Goal: Task Accomplishment & Management: Manage account settings

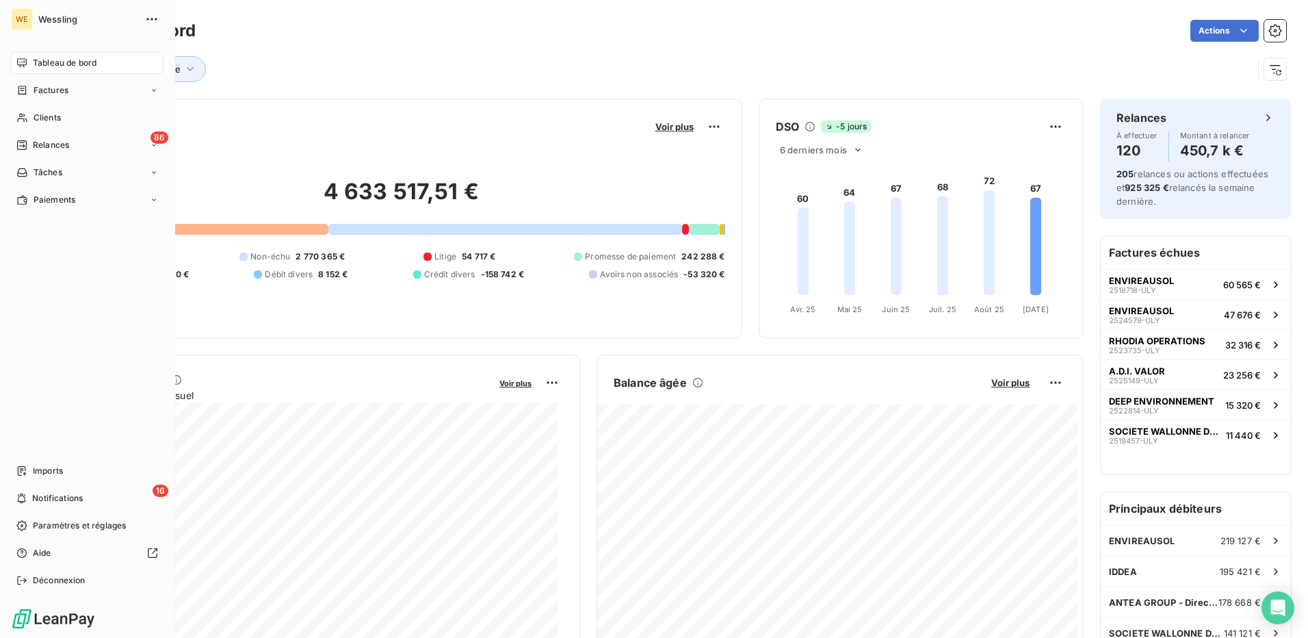
click at [59, 59] on span "Tableau de bord" at bounding box center [65, 63] width 64 height 12
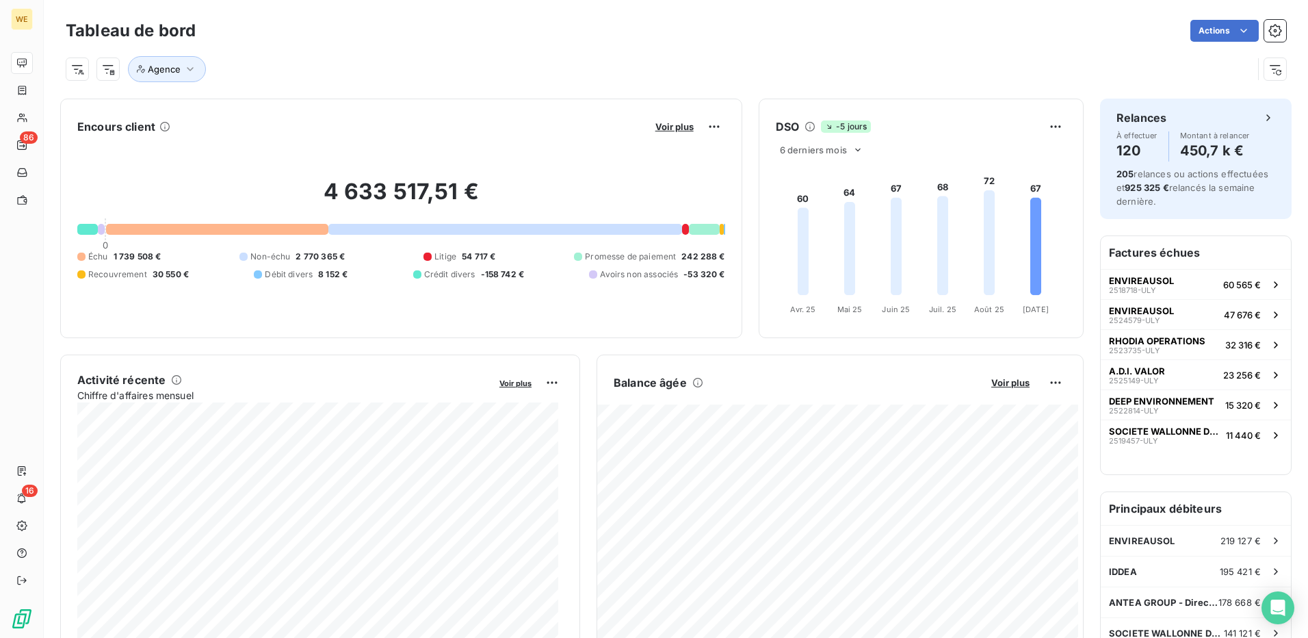
click at [446, 60] on div "Agence" at bounding box center [659, 69] width 1187 height 26
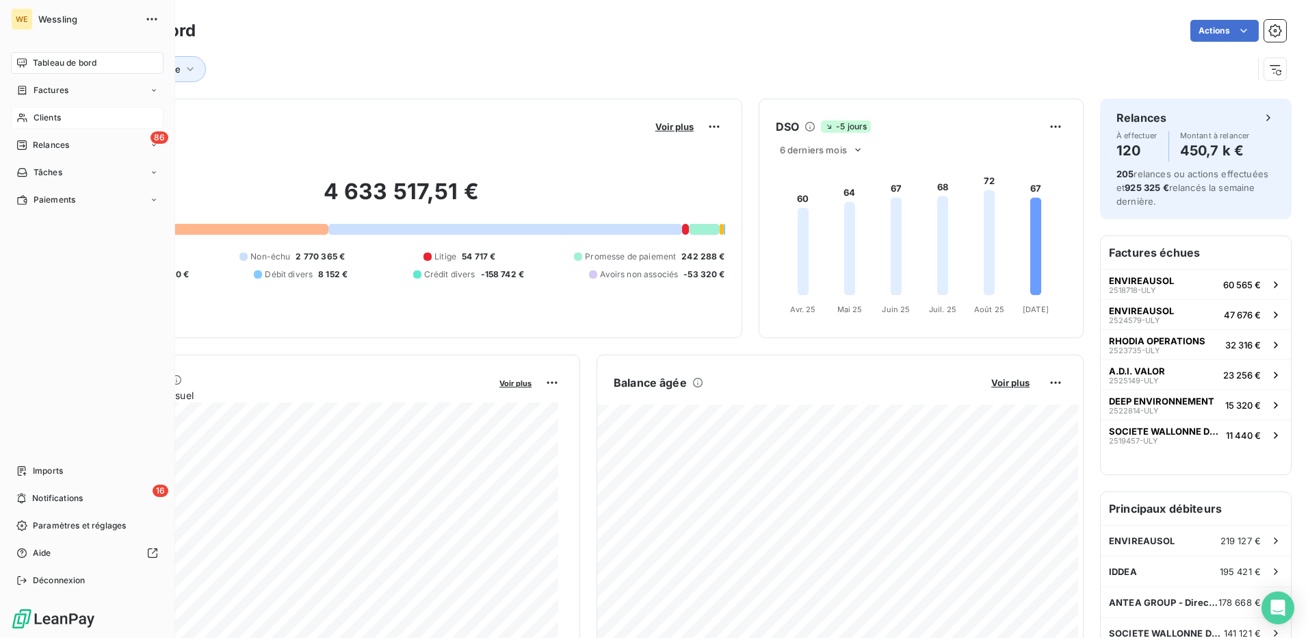
click at [39, 116] on span "Clients" at bounding box center [47, 118] width 27 height 12
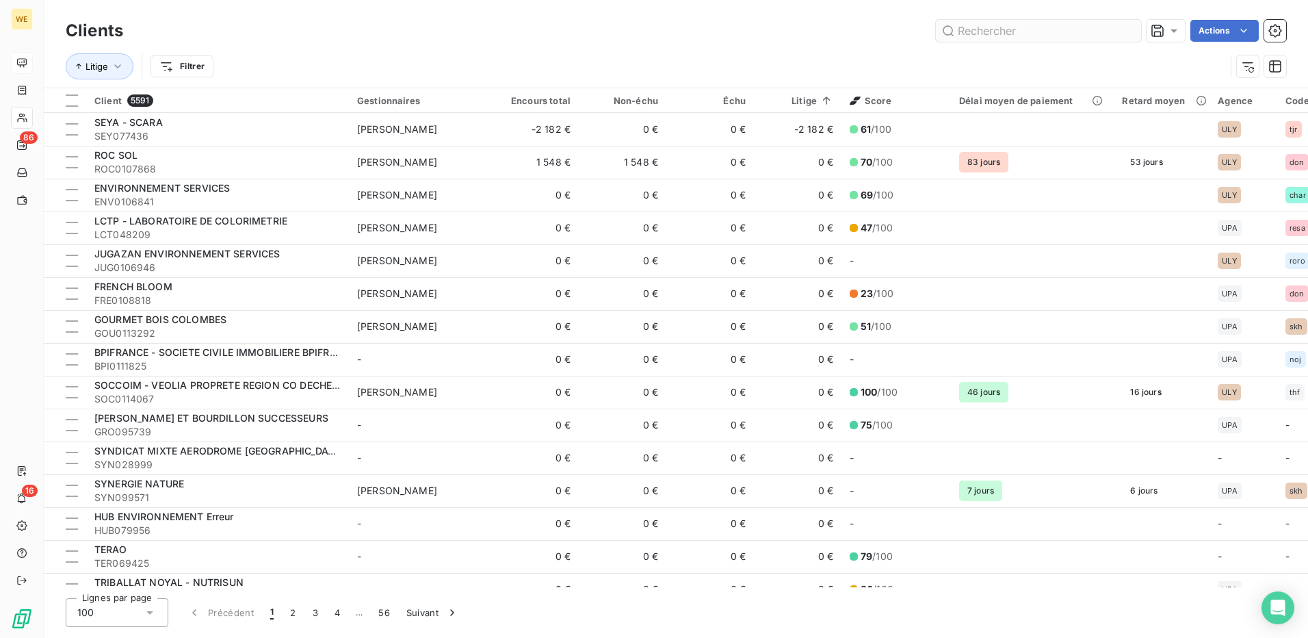
click at [974, 31] on input "text" at bounding box center [1038, 31] width 205 height 22
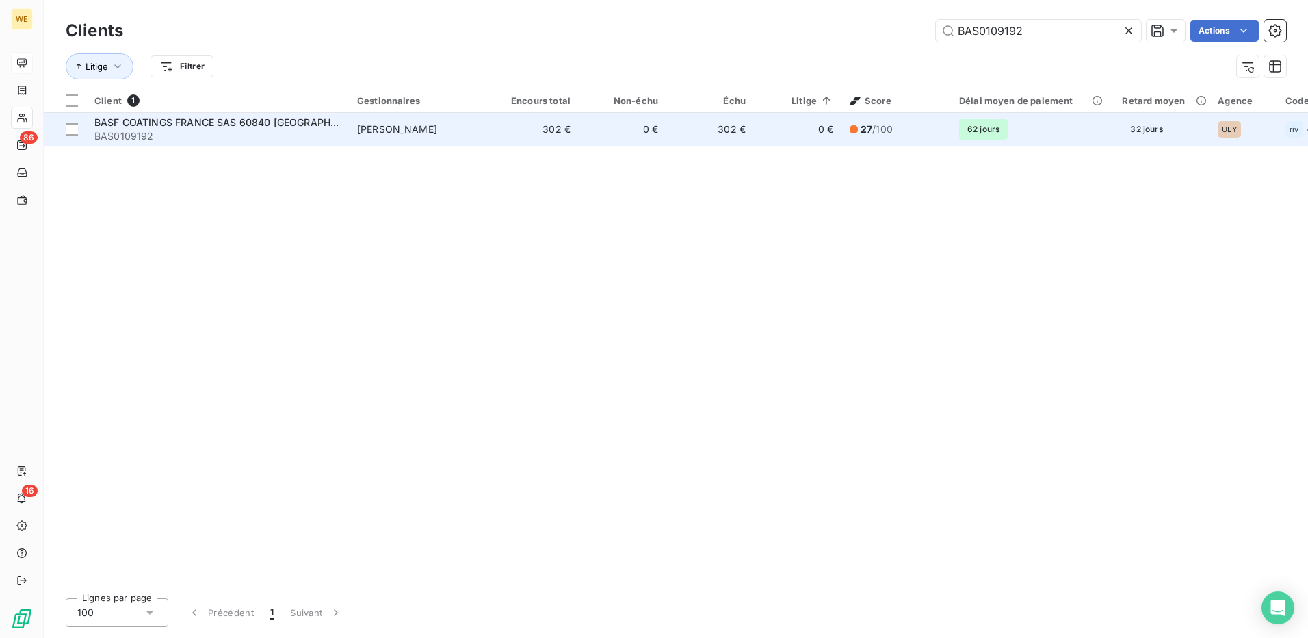
type input "BAS0109192"
click at [624, 124] on td "0 €" at bounding box center [623, 129] width 88 height 33
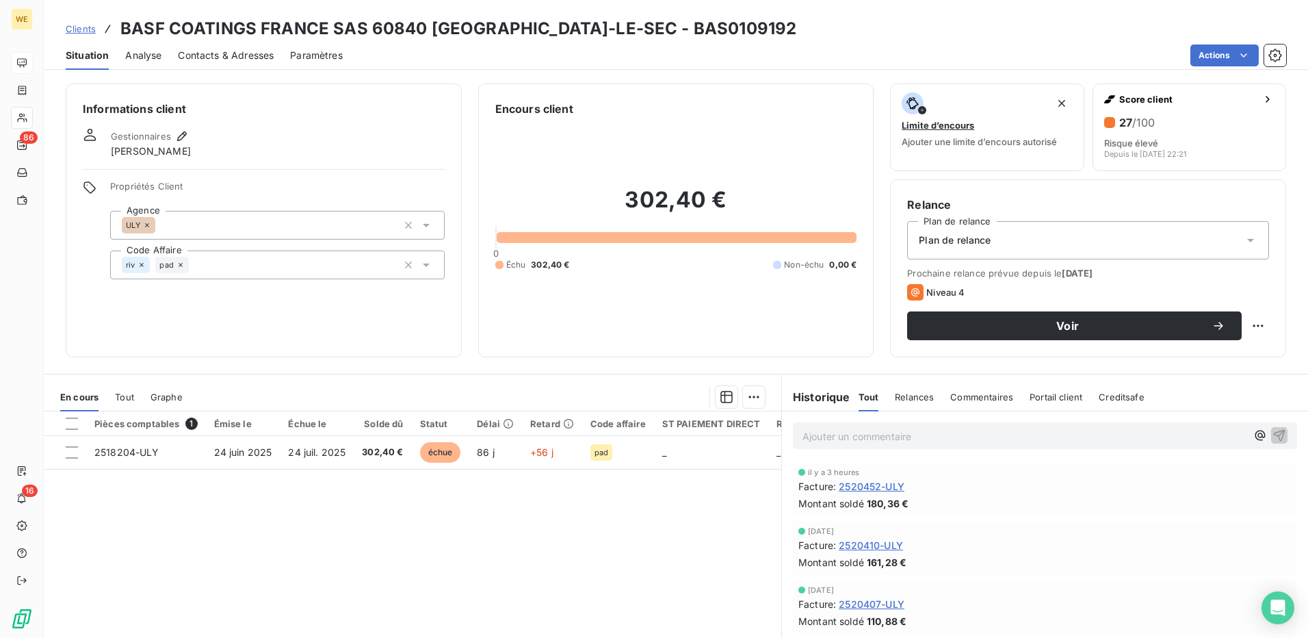
click at [190, 131] on div "Gestionnaires [PERSON_NAME]" at bounding box center [264, 143] width 362 height 30
click at [181, 138] on icon "button" at bounding box center [182, 136] width 10 height 10
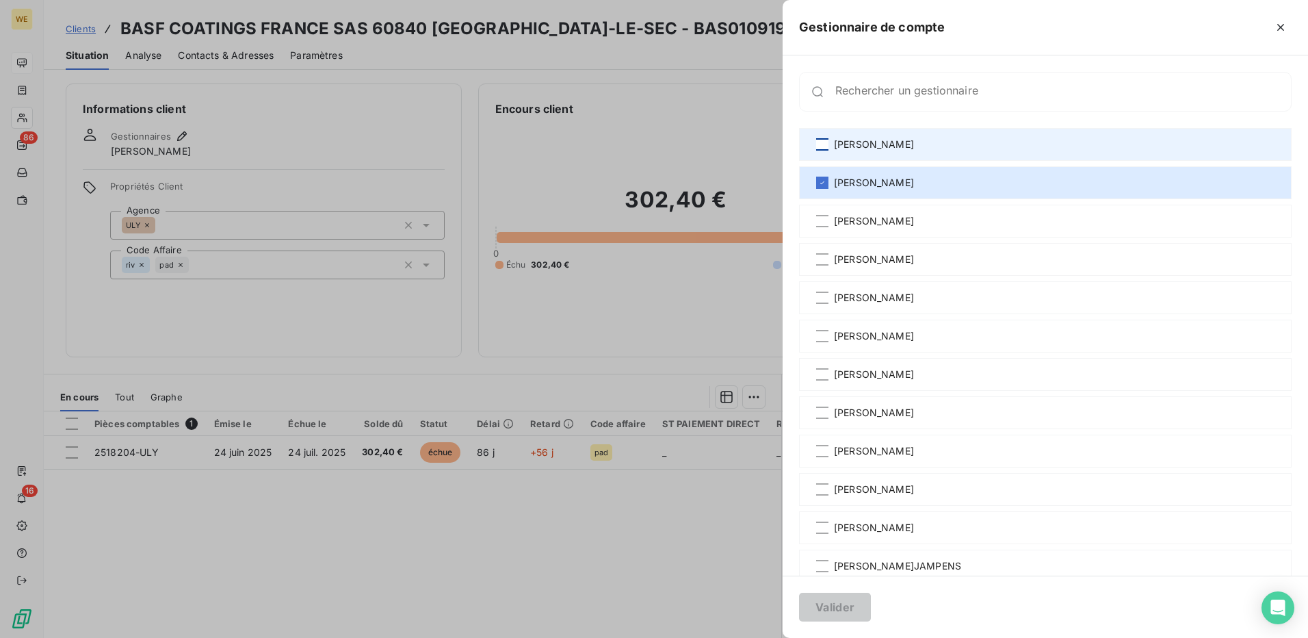
click at [818, 143] on div at bounding box center [822, 144] width 12 height 12
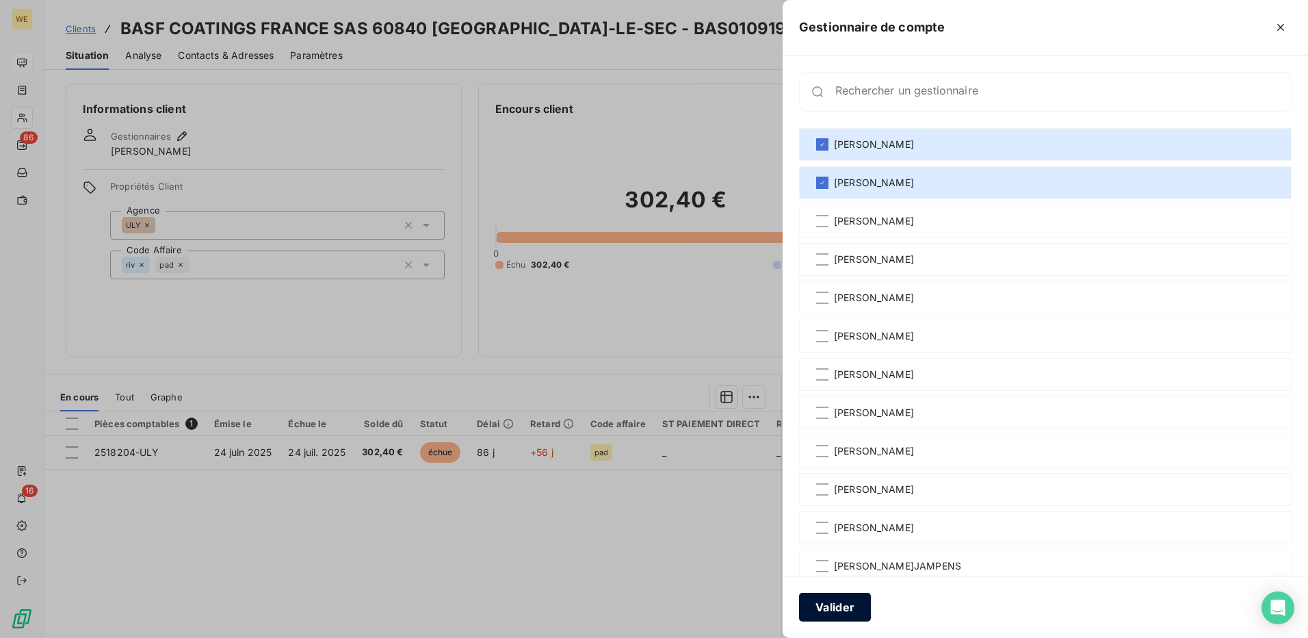
click at [845, 608] on button "Valider" at bounding box center [835, 607] width 72 height 29
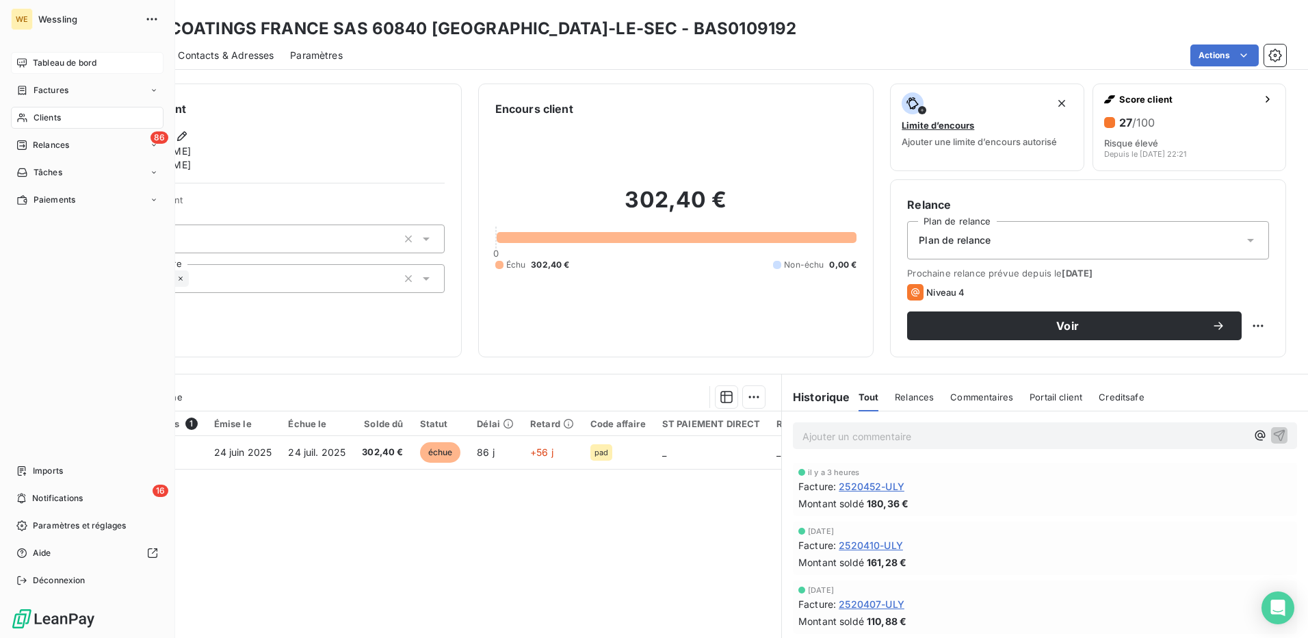
click at [59, 119] on span "Clients" at bounding box center [47, 118] width 27 height 12
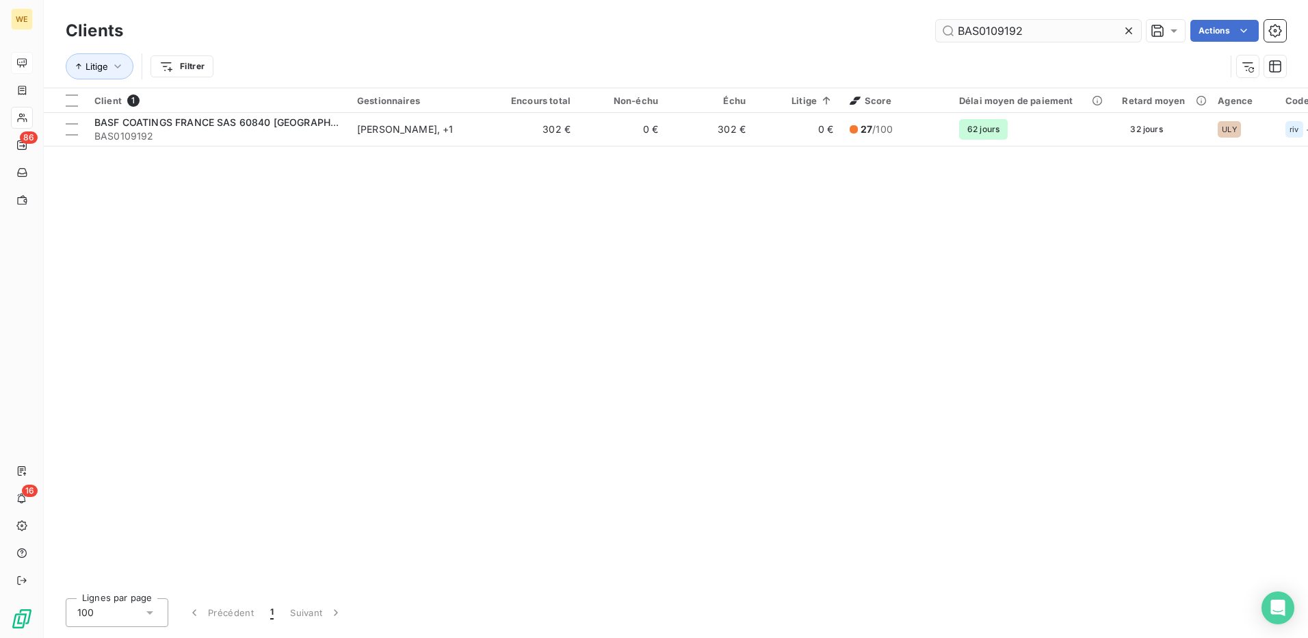
click at [1002, 33] on input "BAS0109192" at bounding box center [1038, 31] width 205 height 22
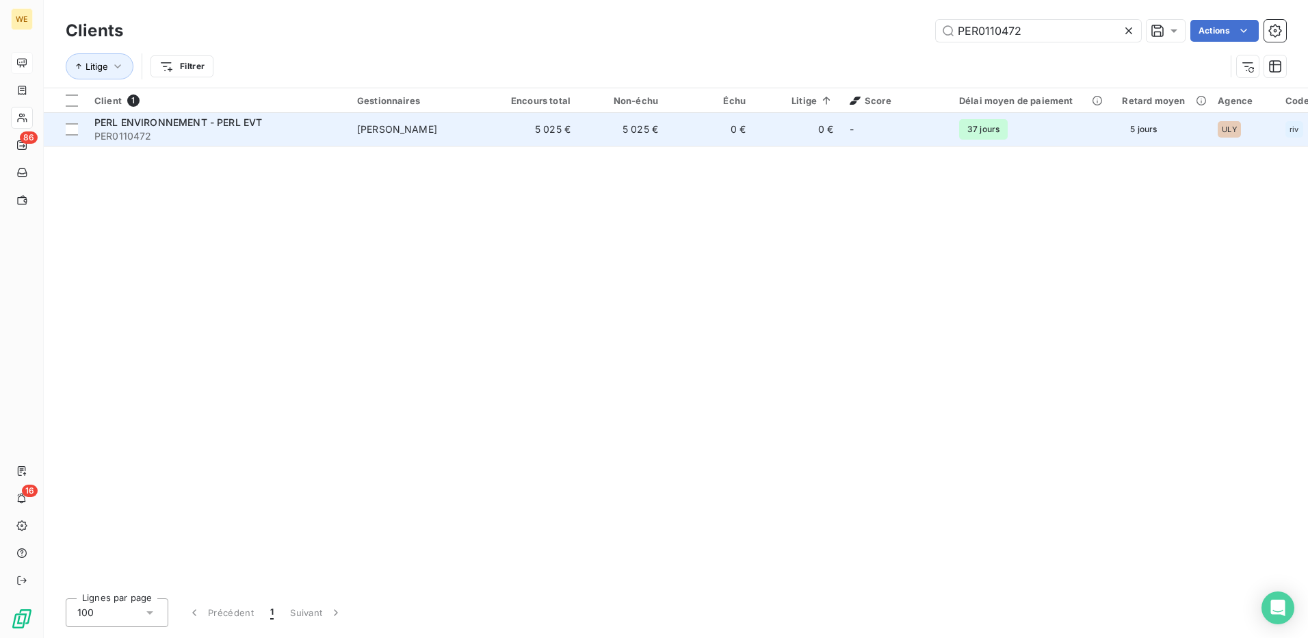
type input "PER0110472"
click at [179, 131] on span "PER0110472" at bounding box center [217, 136] width 246 height 14
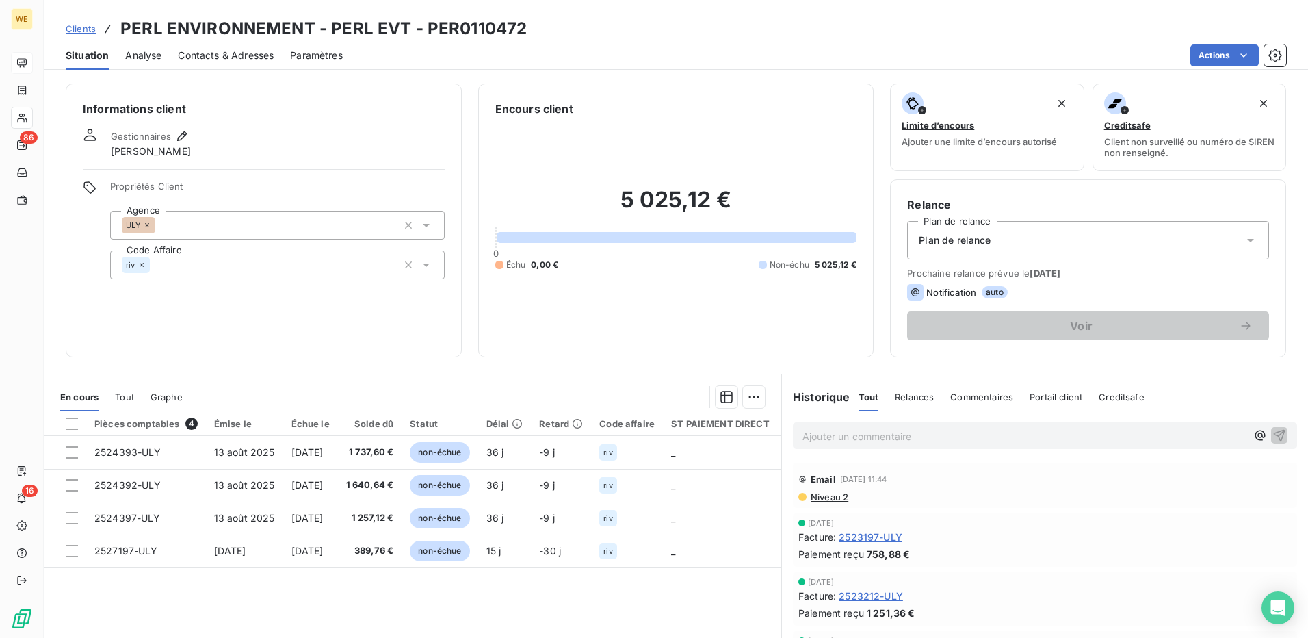
click at [289, 326] on div "Informations client Gestionnaires [PERSON_NAME] Propriétés Client Agence ULY Co…" at bounding box center [264, 220] width 396 height 274
click at [307, 120] on div "Informations client Gestionnaires [PERSON_NAME] Propriétés Client Agence ULY Co…" at bounding box center [264, 220] width 396 height 274
click at [308, 120] on div "Informations client Gestionnaires [PERSON_NAME] Propriétés Client Agence ULY Co…" at bounding box center [264, 220] width 396 height 274
